Goal: Complete application form

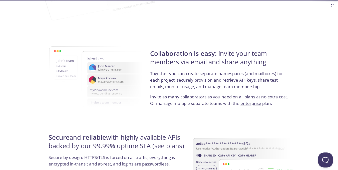
scroll to position [974, 0]
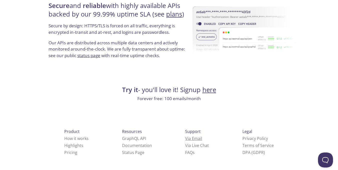
click at [185, 136] on link "Via Email" at bounding box center [193, 139] width 17 height 6
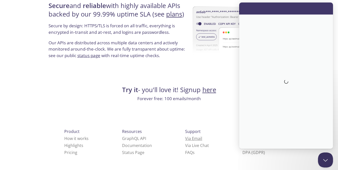
scroll to position [0, 0]
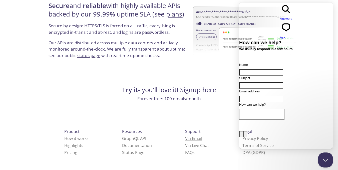
click at [185, 139] on link "Via Email" at bounding box center [193, 139] width 17 height 6
click at [271, 69] on input "Name" at bounding box center [261, 72] width 44 height 7
type input "[PERSON_NAME]"
click at [278, 82] on input "Subject" at bounding box center [261, 85] width 44 height 7
click at [256, 82] on input "Subject" at bounding box center [261, 85] width 44 height 7
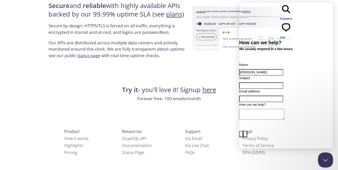
paste input "Content proposal your audience will enjoy"
type input "Content proposal your audience will enjoy"
click at [260, 96] on input "Email address" at bounding box center [261, 99] width 44 height 7
type input "[EMAIL_ADDRESS][DOMAIN_NAME]"
click at [270, 111] on textarea "How can we help?" at bounding box center [261, 114] width 45 height 11
